Goal: Find specific page/section: Find specific page/section

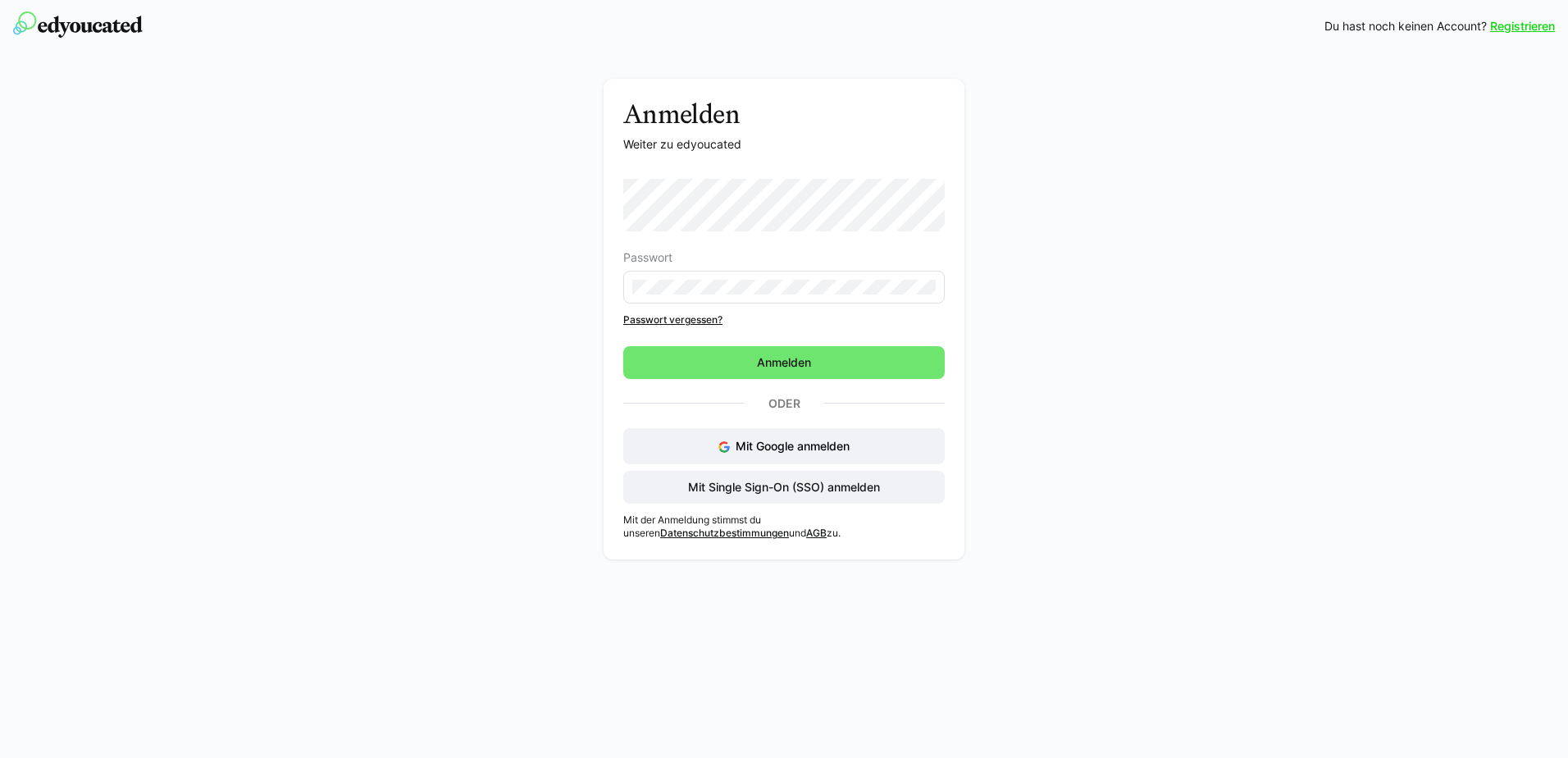
click at [843, 297] on eds-input at bounding box center [784, 287] width 321 height 33
click at [853, 356] on span "Anmelden" at bounding box center [784, 363] width 321 height 33
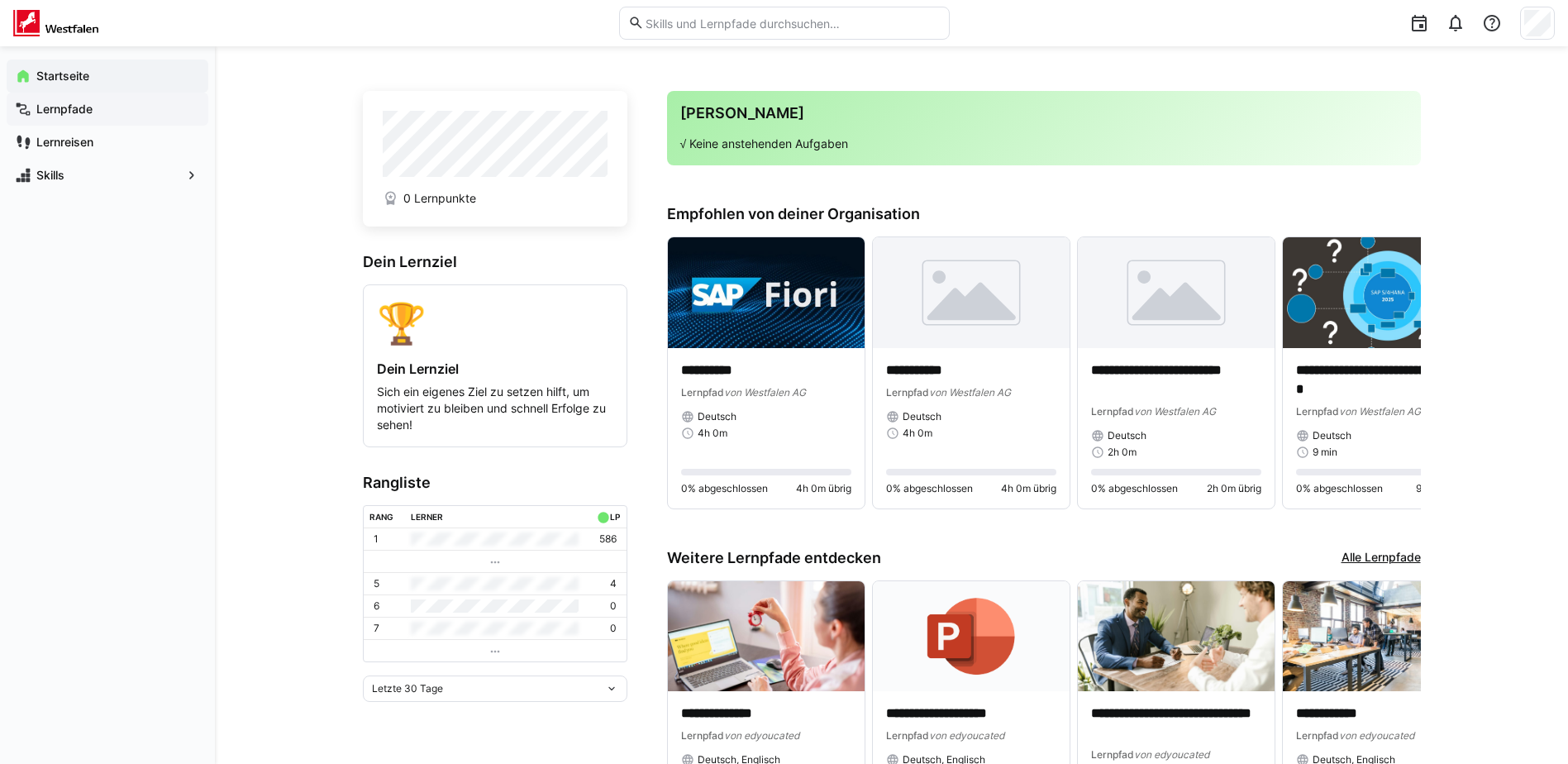
click at [0, 0] on app-navigation-label "Lernpfade" at bounding box center [0, 0] width 0 height 0
